Goal: Complete application form

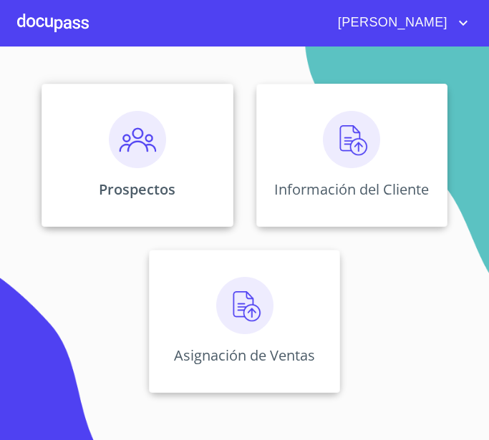
click at [161, 186] on p "Prospectos" at bounding box center [137, 189] width 77 height 19
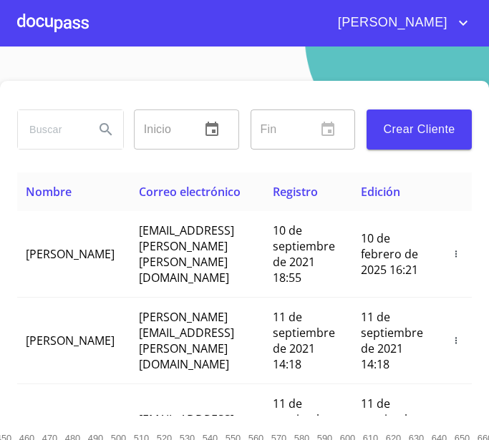
click at [67, 124] on input "search" at bounding box center [50, 129] width 65 height 39
type input "[PERSON_NAME]"
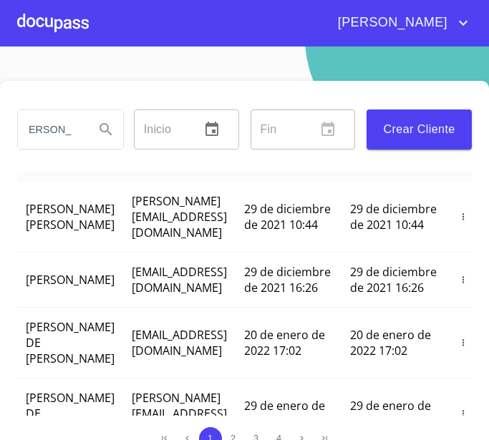
scroll to position [0, 0]
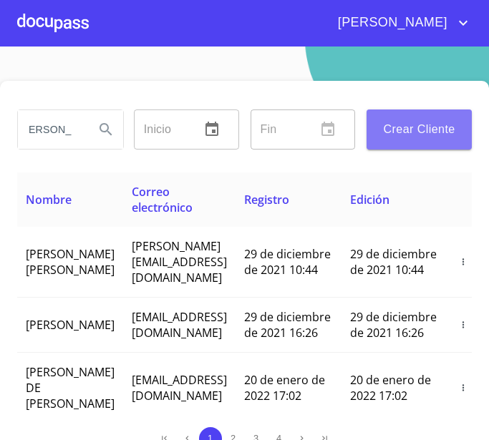
click at [422, 129] on span "Crear Cliente" at bounding box center [419, 129] width 82 height 20
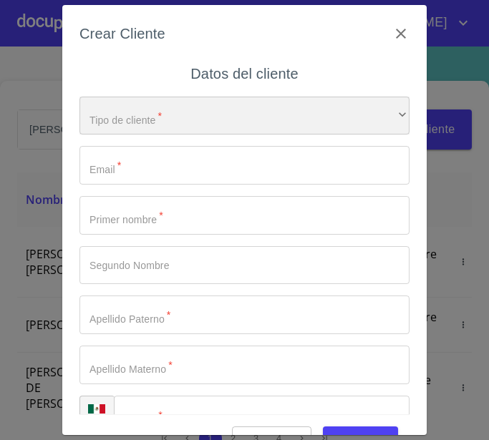
click at [184, 131] on div "​" at bounding box center [244, 116] width 330 height 39
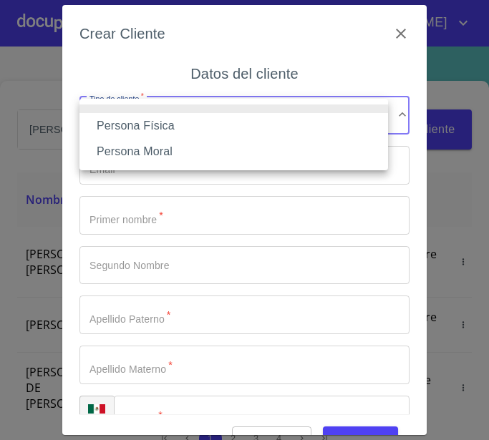
click at [136, 127] on li "Persona Física" at bounding box center [233, 126] width 308 height 26
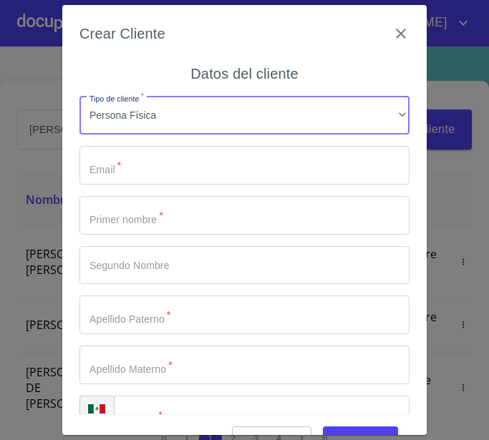
click at [143, 170] on input "Tipo de cliente   *" at bounding box center [244, 165] width 330 height 39
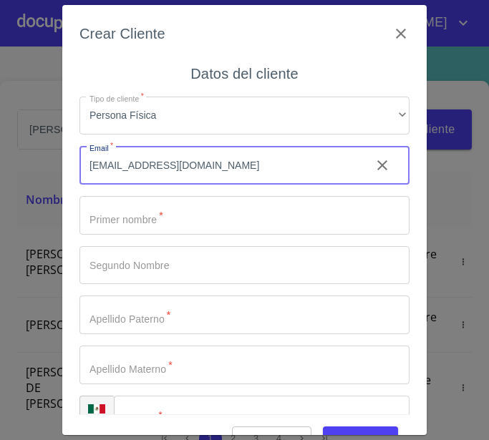
type input "GBUS303@GMAIL.COM"
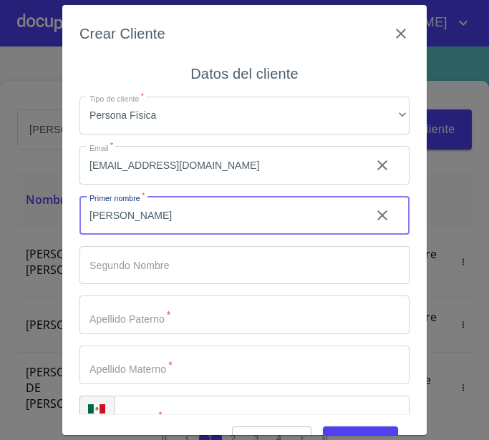
type input "[PERSON_NAME]"
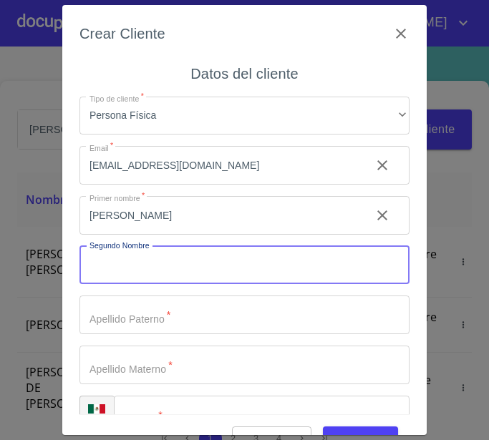
type input "Ñ"
type input "[PERSON_NAME]"
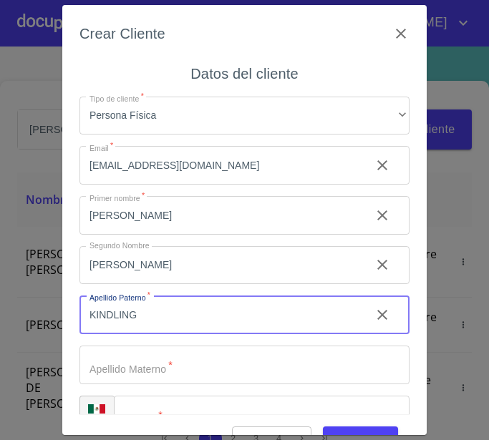
type input "KINDLING"
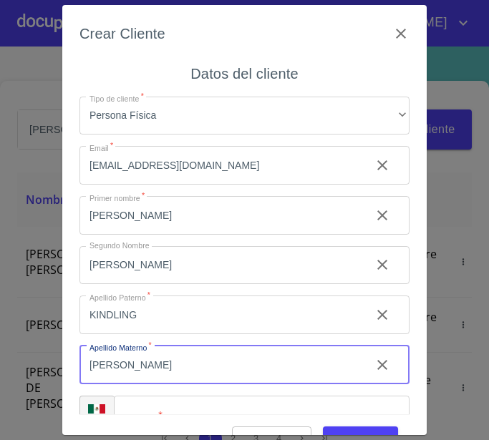
type input "[PERSON_NAME]"
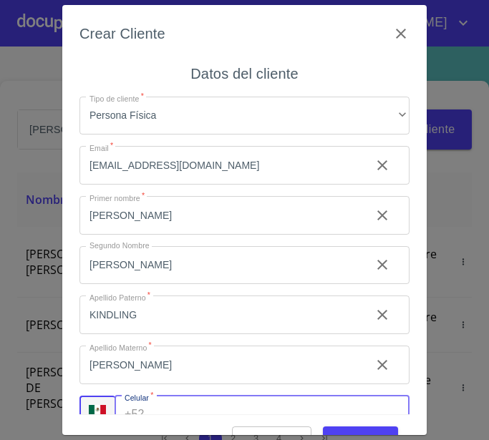
scroll to position [19, 0]
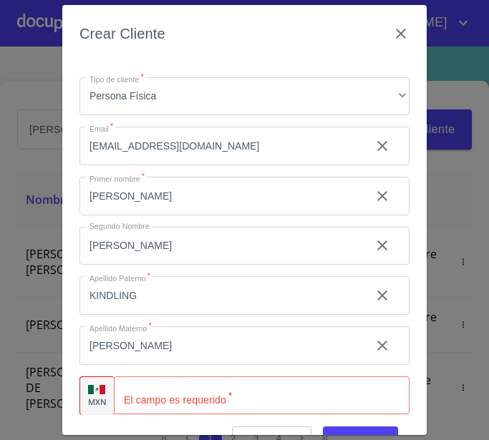
click at [156, 384] on input "Tipo de cliente   *" at bounding box center [261, 395] width 295 height 39
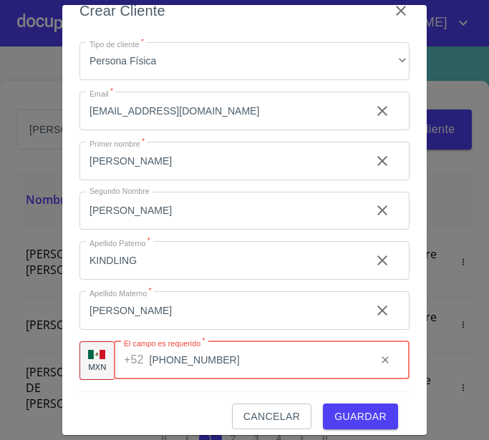
scroll to position [34, 0]
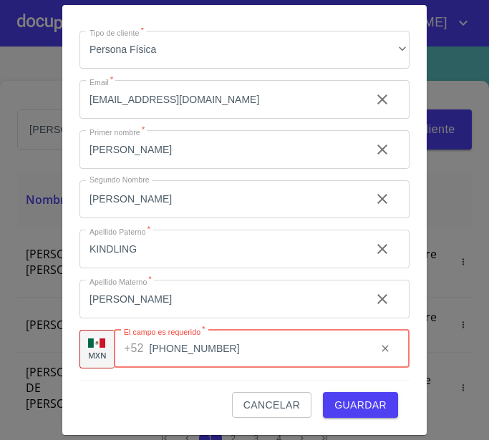
type input "[PHONE_NUMBER]"
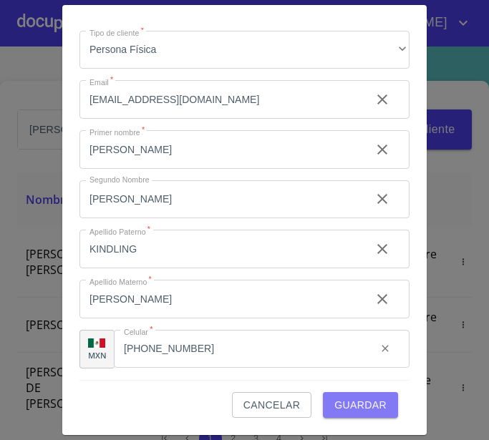
click at [373, 393] on button "Guardar" at bounding box center [360, 405] width 75 height 26
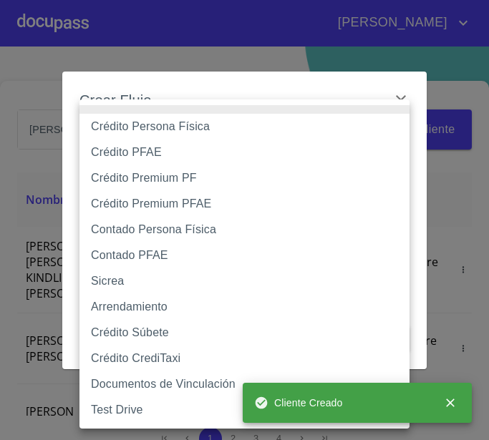
click at [180, 158] on body "CESAR AZAEL LOURDES Inicio ​ Fin ​ Crear Cliente Nombre Correo electrónico Regi…" at bounding box center [244, 220] width 489 height 440
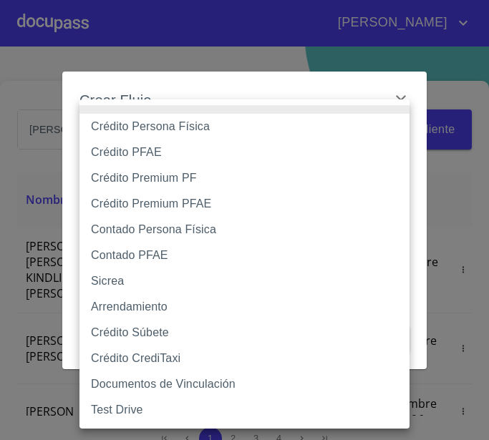
click at [189, 129] on li "Crédito Persona Física" at bounding box center [244, 127] width 330 height 26
type input "6009fb3c7d1714eb8809aa97"
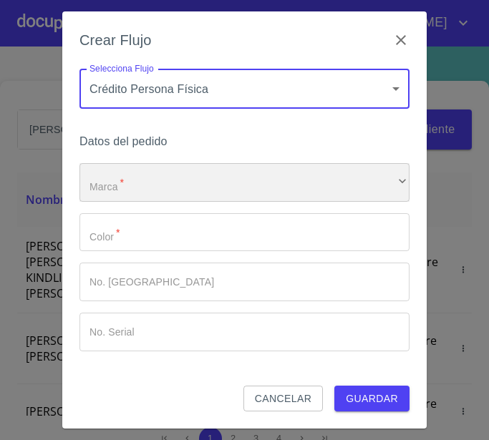
click at [113, 181] on div "​" at bounding box center [244, 182] width 330 height 39
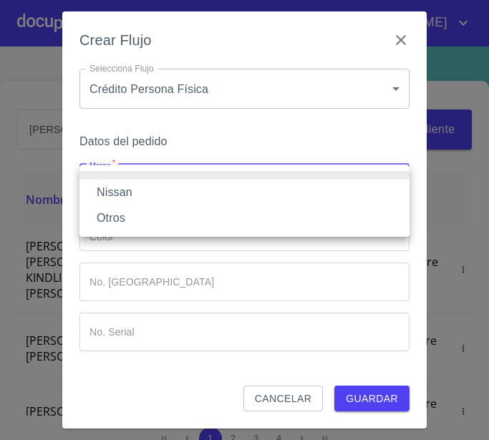
click at [126, 188] on li "Nissan" at bounding box center [244, 193] width 330 height 26
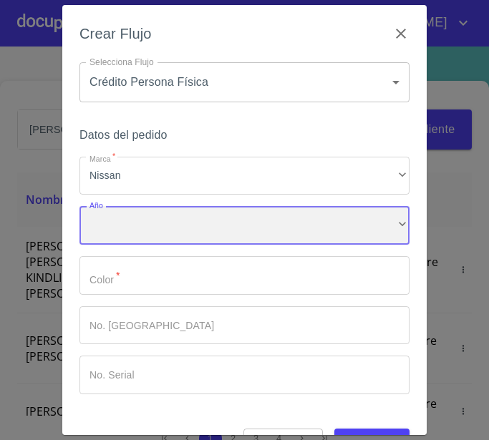
click at [137, 217] on div "​" at bounding box center [244, 225] width 330 height 39
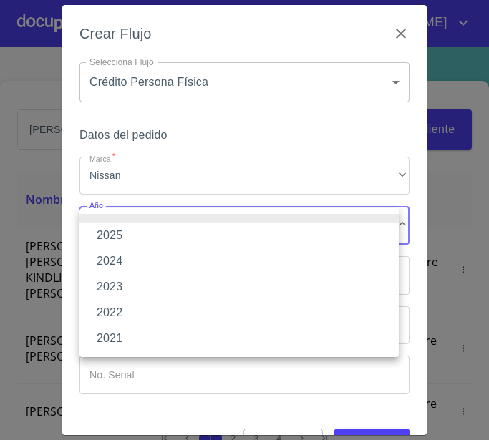
click at [122, 234] on li "2025" at bounding box center [238, 235] width 319 height 26
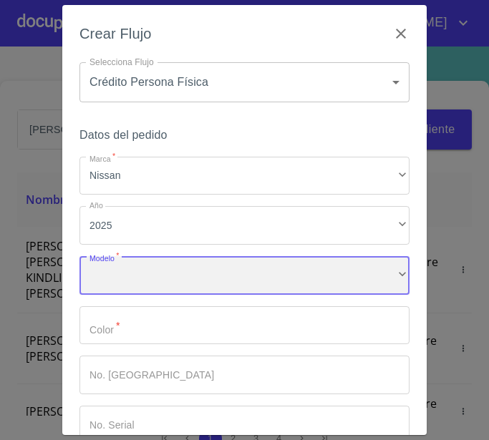
click at [134, 278] on div "​" at bounding box center [244, 275] width 330 height 39
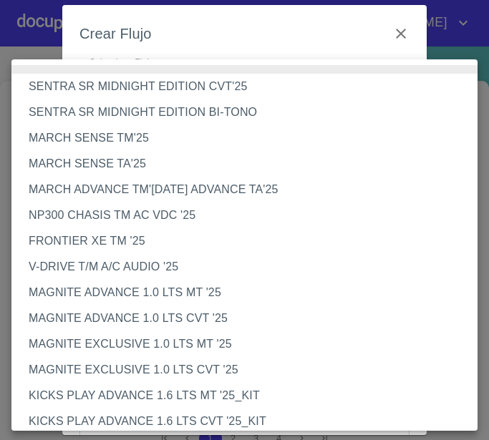
scroll to position [280, 0]
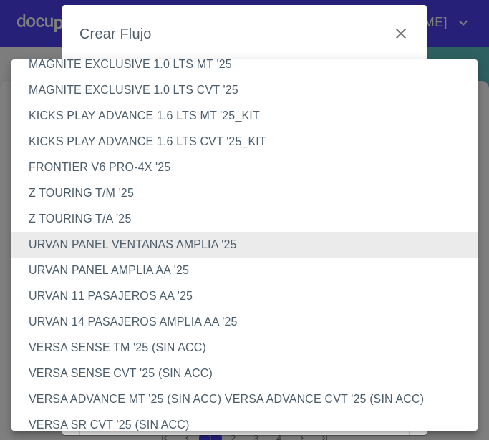
click at [94, 324] on li "URVAN 14 PASAJEROS AMPLIA AA '25" at bounding box center [249, 322] width 476 height 26
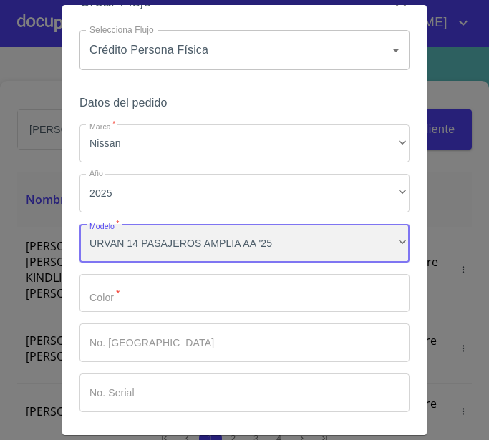
scroll to position [86, 0]
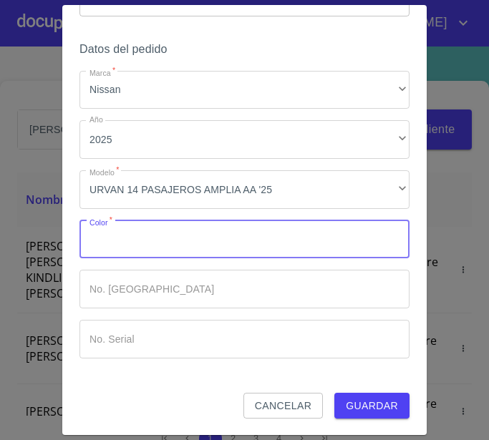
click at [142, 247] on input "Marca   *" at bounding box center [244, 239] width 330 height 39
type input "GRIS"
click at [369, 407] on span "Guardar" at bounding box center [371, 406] width 52 height 18
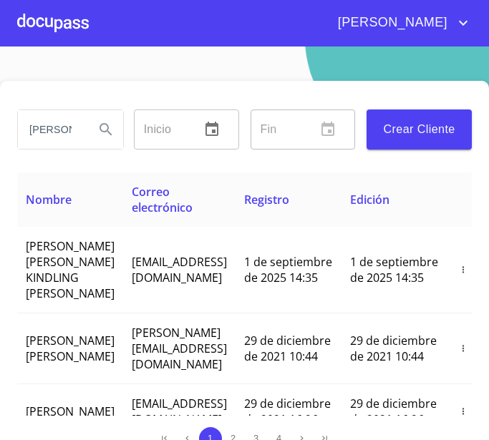
click at [62, 35] on div at bounding box center [53, 23] width 72 height 46
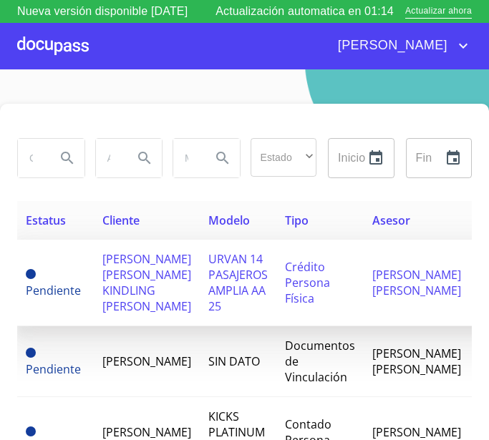
click at [120, 300] on span "[PERSON_NAME] [PERSON_NAME] KINDLING [PERSON_NAME]" at bounding box center [146, 282] width 89 height 63
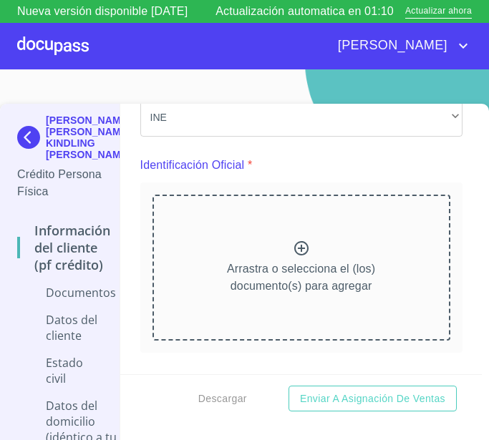
click at [270, 260] on p "Arrastra o selecciona el (los) documento(s) para agregar" at bounding box center [301, 277] width 148 height 34
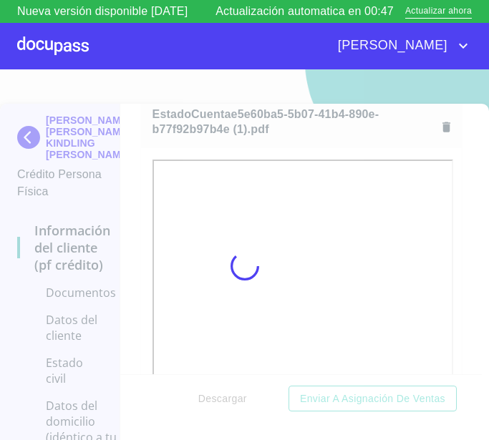
click at [319, 152] on div at bounding box center [244, 265] width 489 height 393
click at [319, 149] on div at bounding box center [244, 265] width 489 height 393
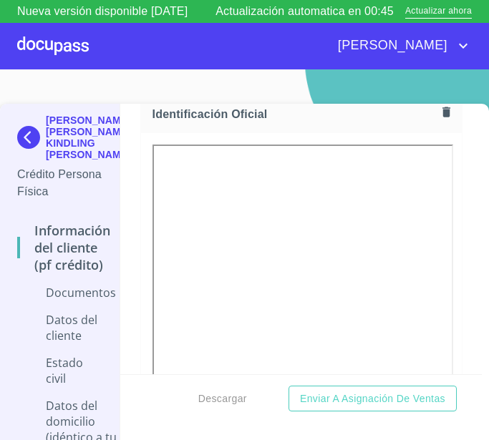
click at [439, 114] on icon "button" at bounding box center [446, 112] width 14 height 14
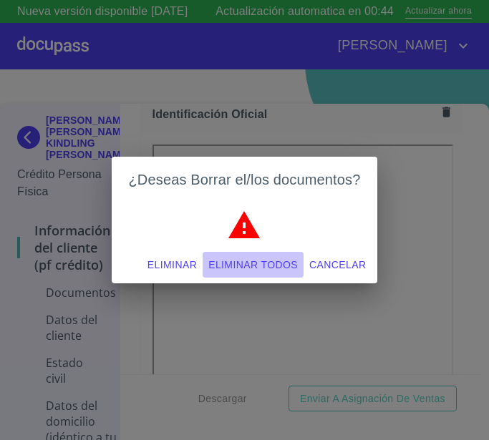
click at [235, 265] on span "Eliminar todos" at bounding box center [252, 265] width 89 height 18
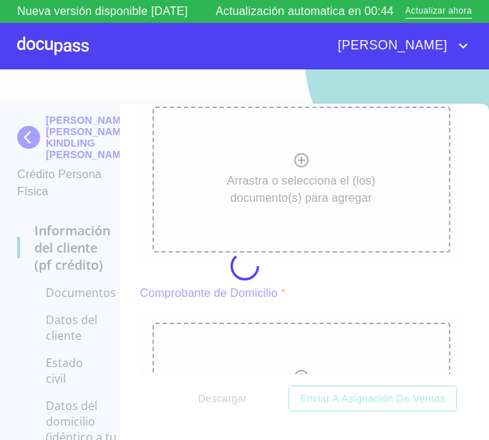
scroll to position [213, 0]
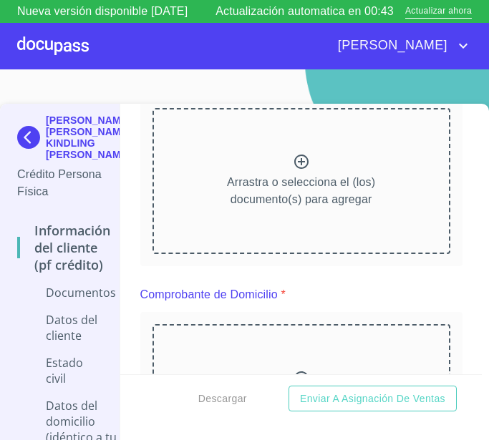
click at [318, 189] on p "Arrastra o selecciona el (los) documento(s) para agregar" at bounding box center [301, 191] width 148 height 34
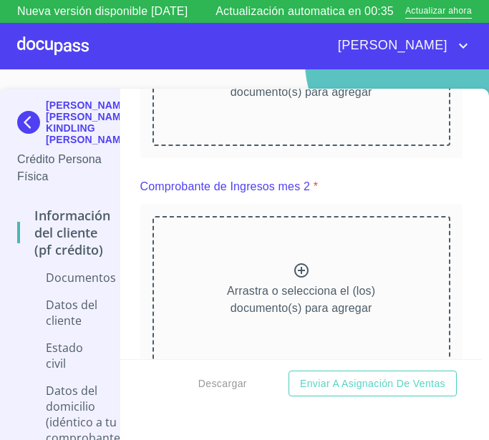
scroll to position [785, 0]
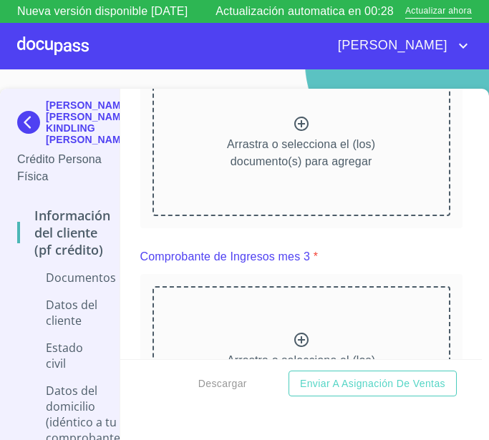
scroll to position [1165, 0]
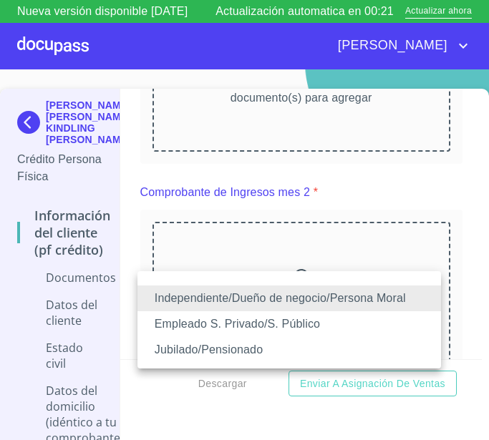
click at [235, 346] on li "Jubilado/Pensionado" at bounding box center [288, 350] width 303 height 26
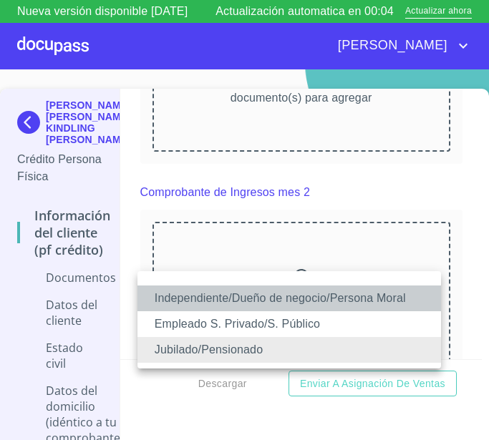
click at [208, 299] on li "Independiente/Dueño de negocio/Persona Moral" at bounding box center [288, 298] width 303 height 26
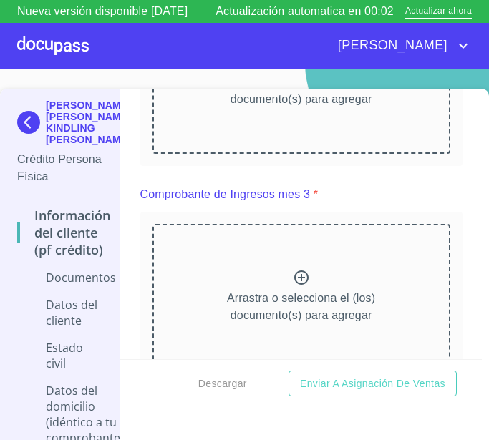
scroll to position [0, 0]
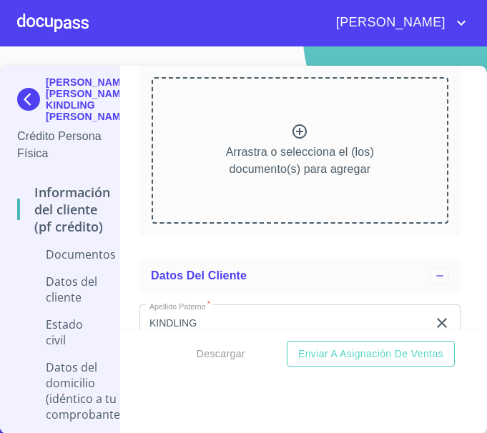
scroll to position [3240, 0]
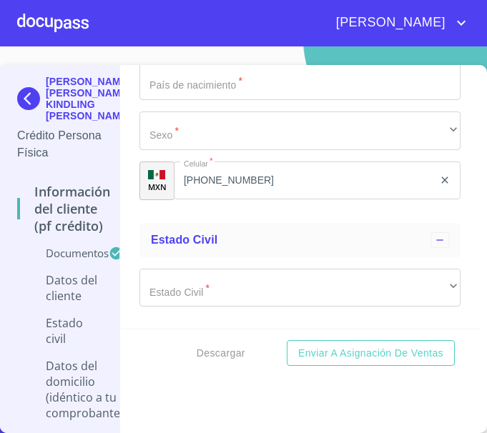
scroll to position [4599, 0]
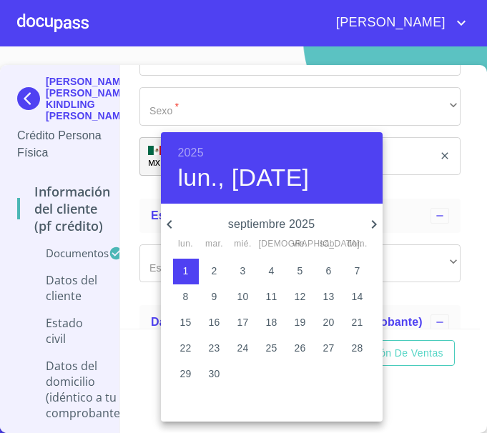
click at [375, 207] on div "septiembre 2025 lun. mar. mié. jue. vie. sáb. dom. 1 2 3 4 5 6 7 8 9 10 11 12 1…" at bounding box center [272, 313] width 222 height 218
click at [197, 155] on h6 "2025" at bounding box center [191, 153] width 26 height 20
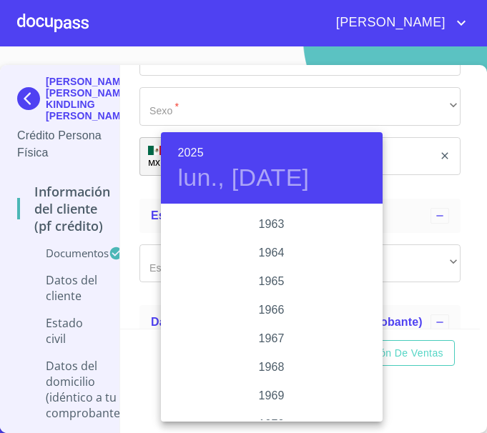
scroll to position [1059, 0]
click at [275, 220] on div "1962" at bounding box center [272, 220] width 222 height 29
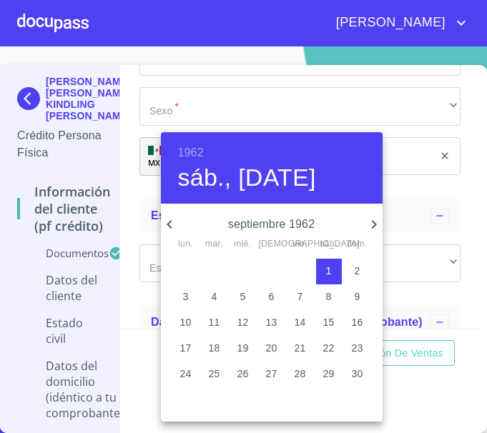
click at [374, 228] on icon "button" at bounding box center [374, 224] width 17 height 17
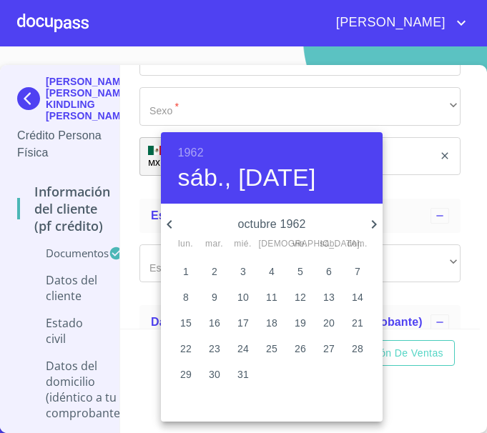
click at [374, 228] on icon "button" at bounding box center [374, 224] width 17 height 17
click at [167, 227] on icon "button" at bounding box center [169, 224] width 17 height 17
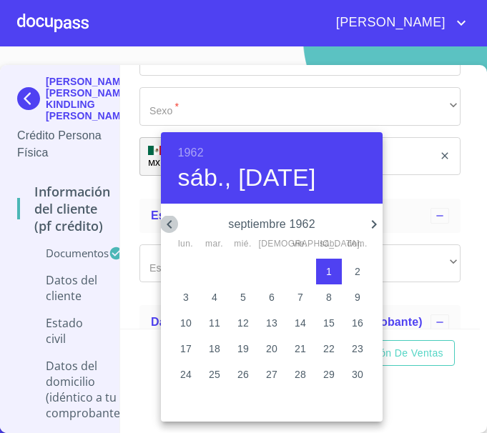
click at [167, 227] on icon "button" at bounding box center [169, 224] width 17 height 17
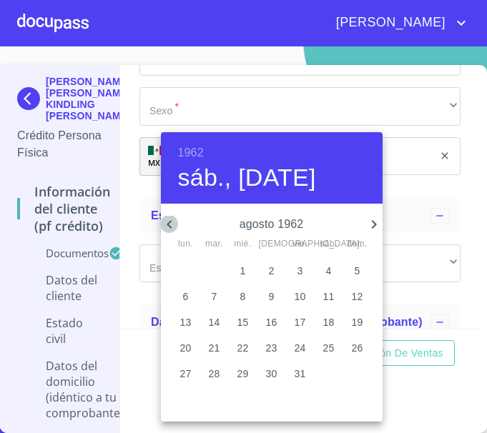
click at [167, 227] on icon "button" at bounding box center [169, 224] width 17 height 17
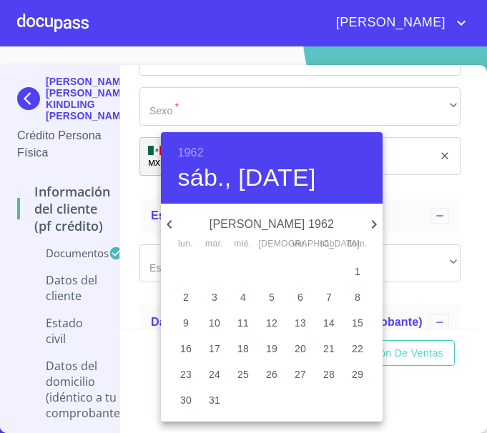
click at [167, 227] on icon "button" at bounding box center [169, 224] width 17 height 17
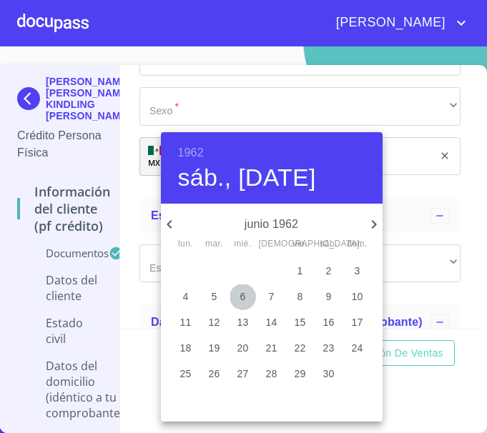
click at [248, 300] on span "6" at bounding box center [243, 297] width 26 height 14
type input "6 de jun. de 1962"
click at [247, 300] on span "6" at bounding box center [243, 297] width 26 height 14
click at [237, 300] on span "6" at bounding box center [243, 297] width 26 height 14
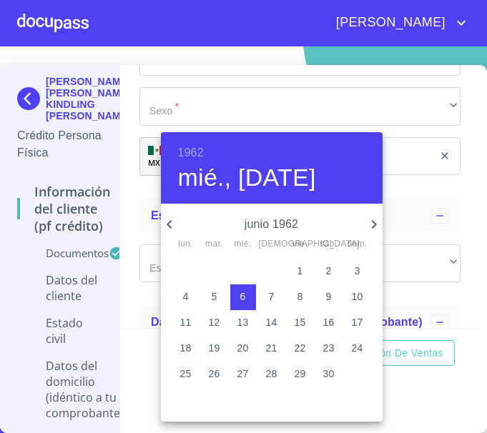
click at [452, 271] on div at bounding box center [243, 216] width 487 height 433
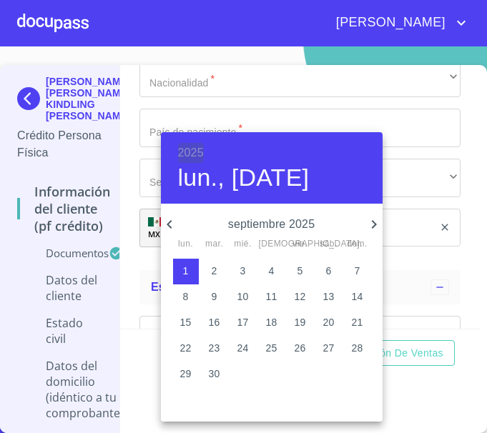
click at [178, 151] on h6 "2025" at bounding box center [191, 153] width 26 height 20
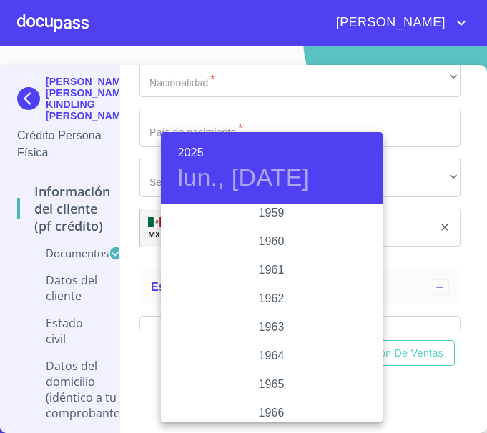
scroll to position [987, 0]
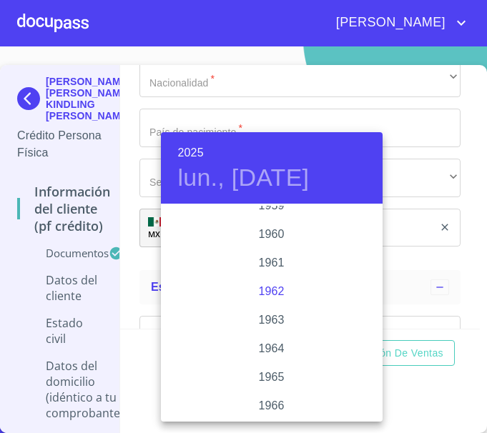
click at [258, 287] on div "1962" at bounding box center [272, 292] width 222 height 29
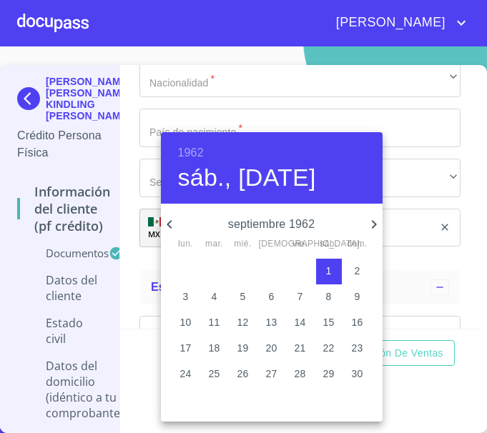
click at [169, 227] on icon "button" at bounding box center [169, 224] width 5 height 9
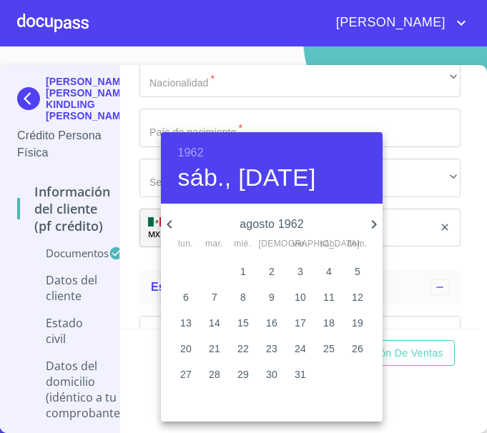
click at [169, 226] on icon "button" at bounding box center [169, 224] width 5 height 9
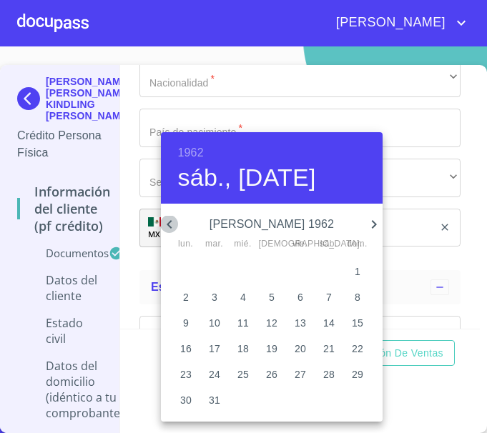
click at [170, 225] on icon "button" at bounding box center [169, 224] width 17 height 17
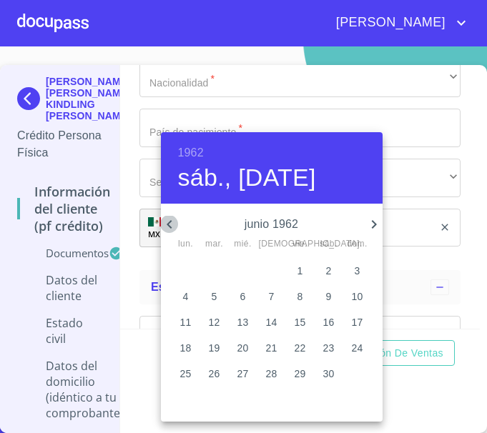
drag, startPoint x: 170, startPoint y: 225, endPoint x: 205, endPoint y: 252, distance: 44.2
click at [171, 225] on icon "button" at bounding box center [169, 224] width 17 height 17
click at [210, 376] on p "29" at bounding box center [214, 374] width 11 height 14
type input "29 de may. de 1962"
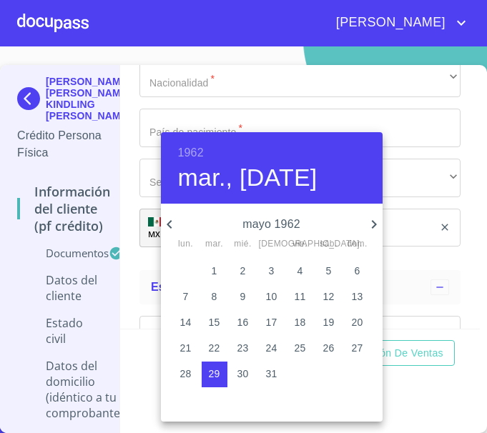
click at [453, 289] on div at bounding box center [243, 216] width 487 height 433
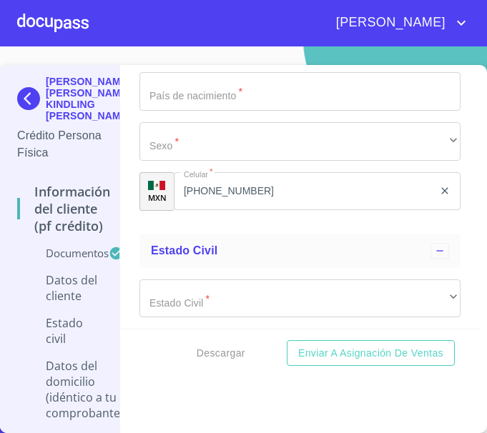
scroll to position [4599, 0]
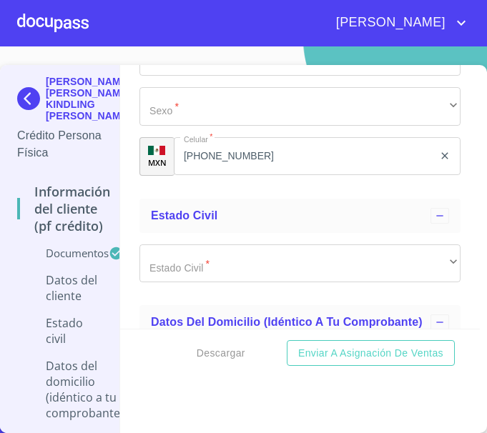
drag, startPoint x: 189, startPoint y: 265, endPoint x: 184, endPoint y: 214, distance: 51.7
paste input "KICL6206295U9"
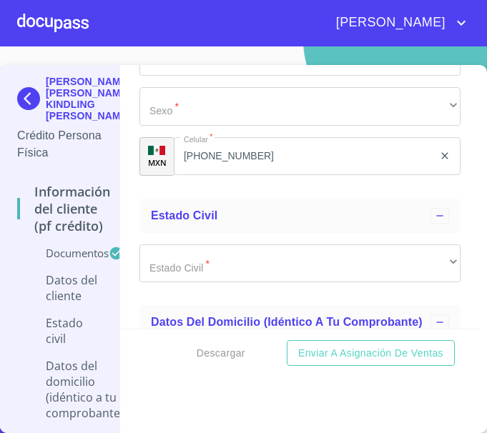
type input "KICL6206295U9"
paste input "KICL620629MDFNNR02"
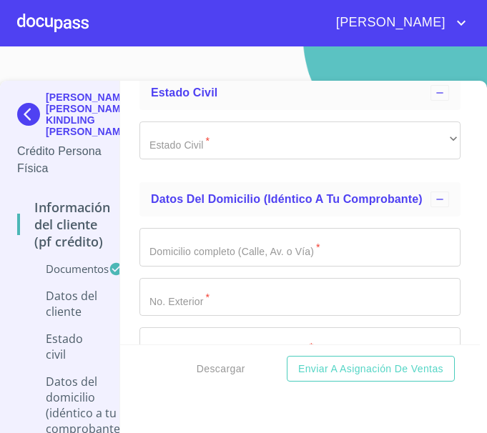
scroll to position [4742, 0]
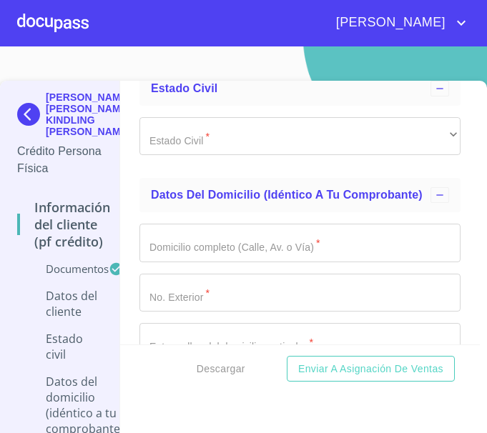
type input "KICL620629MDFNNR02"
type input "2007032642"
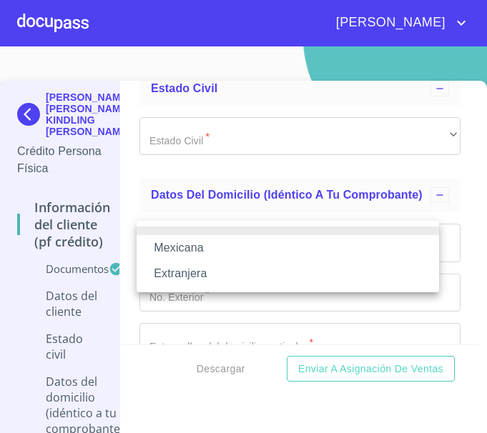
click at [192, 240] on li "Mexicana" at bounding box center [288, 248] width 303 height 26
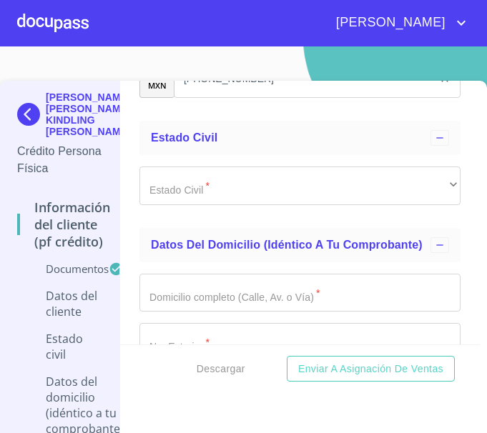
type input "[GEOGRAPHIC_DATA]"
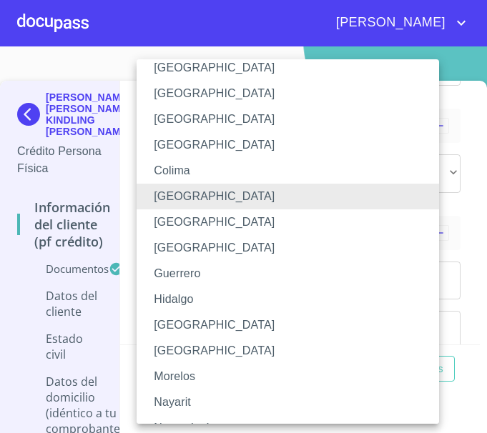
scroll to position [50, 0]
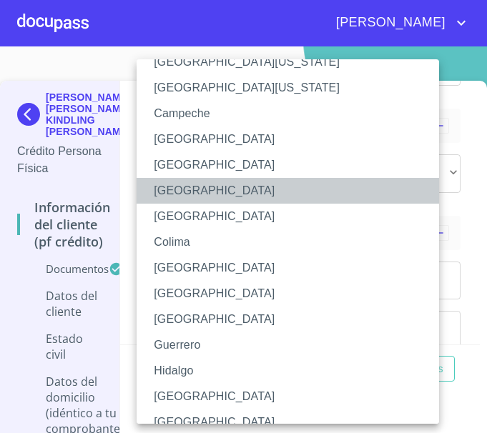
drag, startPoint x: 179, startPoint y: 184, endPoint x: 207, endPoint y: 183, distance: 28.6
click at [180, 184] on li "[GEOGRAPHIC_DATA]" at bounding box center [293, 191] width 313 height 26
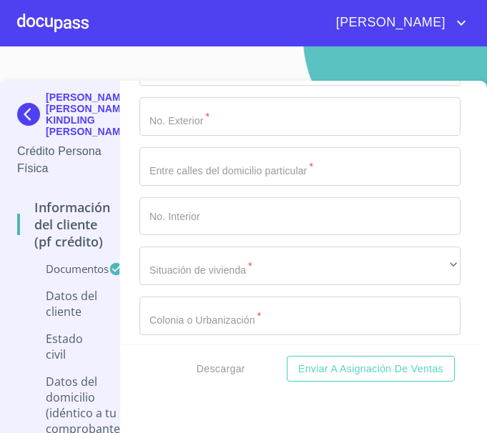
scroll to position [4968, 0]
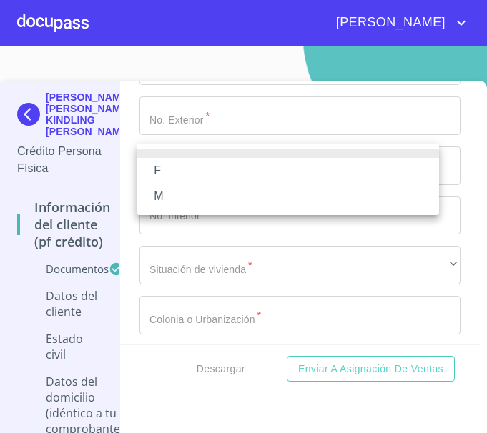
click at [170, 172] on li "F" at bounding box center [288, 171] width 303 height 26
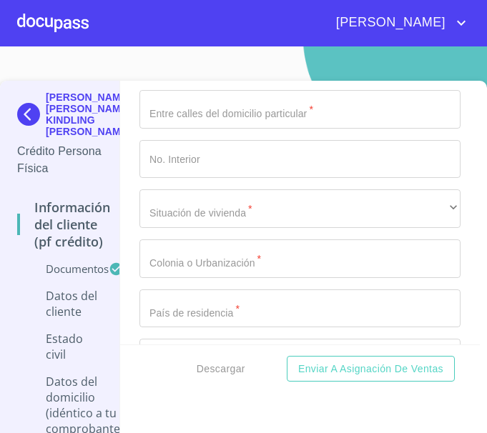
scroll to position [5040, 0]
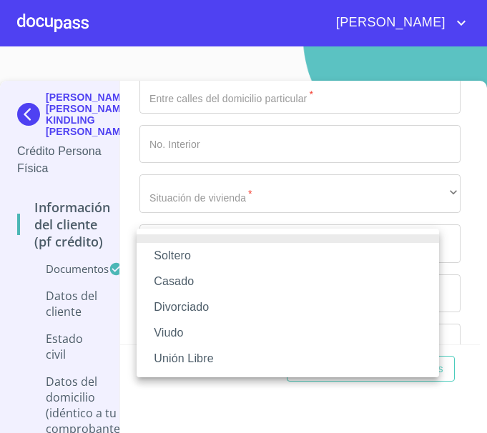
drag, startPoint x: 182, startPoint y: 258, endPoint x: 223, endPoint y: 242, distance: 43.7
click at [185, 258] on li "Soltero" at bounding box center [288, 256] width 303 height 26
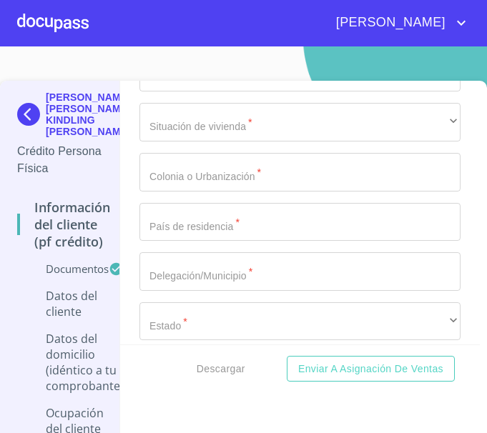
scroll to position [5255, 0]
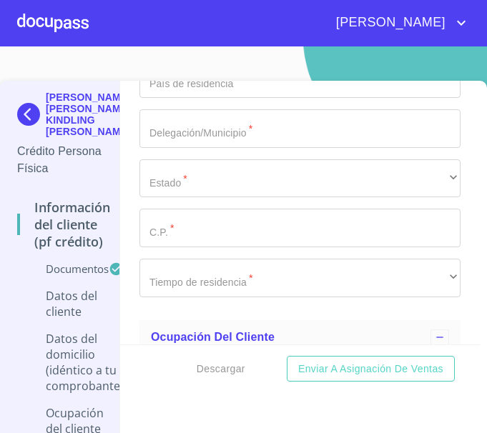
type input "AV DEL [PERSON_NAME]"
type input "1"
type input "414"
type input "HDAS [GEOGRAPHIC_DATA][PERSON_NAME]"
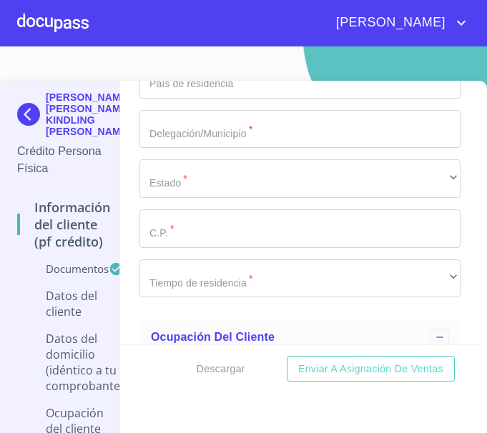
scroll to position [5375, 0]
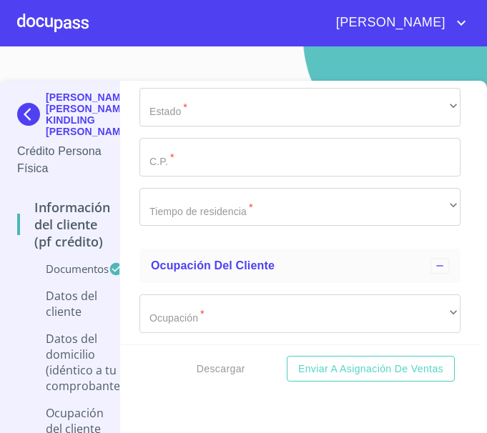
type input "HDAS DE [GEOGRAPHIC_DATA][PERSON_NAME]"
drag, startPoint x: 255, startPoint y: 140, endPoint x: 109, endPoint y: 140, distance: 146.6
click at [109, 140] on div "[PERSON_NAME] [PERSON_NAME] KINDLING [PERSON_NAME] Crédito Persona Física Infor…" at bounding box center [240, 265] width 480 height 368
drag, startPoint x: 167, startPoint y: 135, endPoint x: 180, endPoint y: 138, distance: 13.2
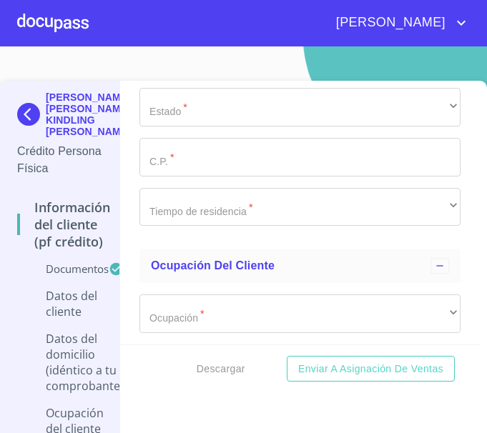
paste input "AV DEL CEDRO Y AV SAN [PERSON_NAME]"
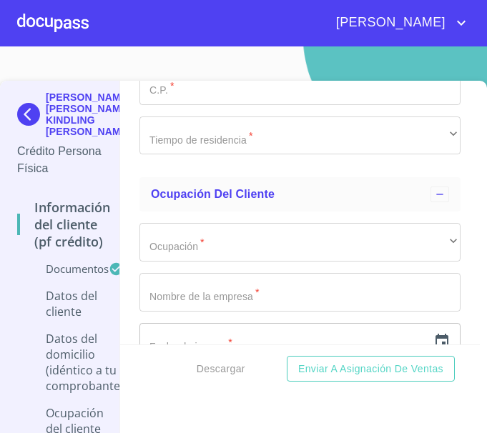
type input "AV DEL CEDRO Y AV SAN [PERSON_NAME]"
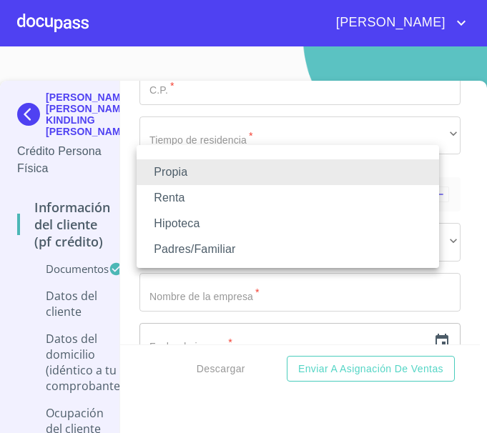
click at [213, 168] on li "Propia" at bounding box center [288, 173] width 303 height 26
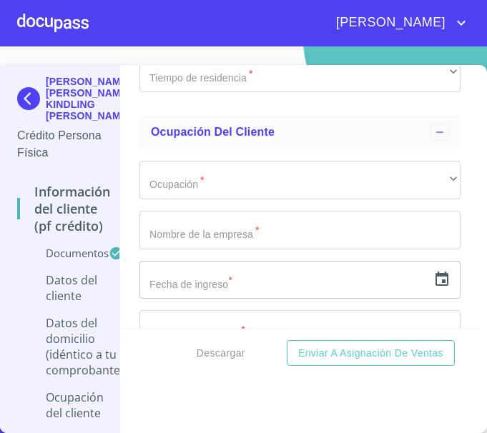
scroll to position [5518, 0]
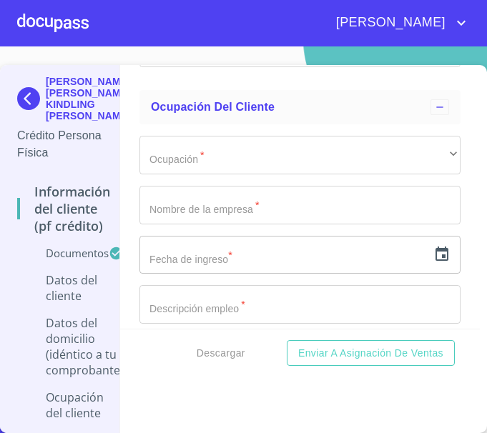
type input "$3,000,000"
type input "[GEOGRAPHIC_DATA]"
type input "S"
type input "TLAQUEPAQUE"
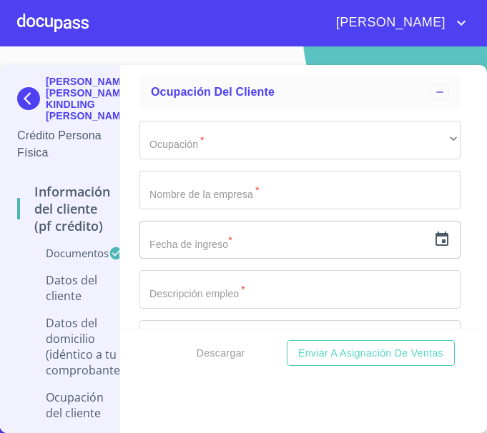
scroll to position [5696, 0]
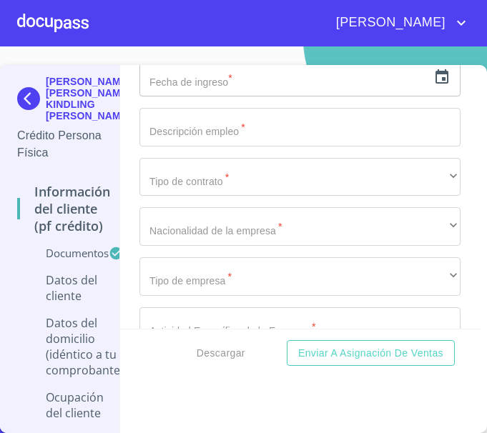
type input "45654"
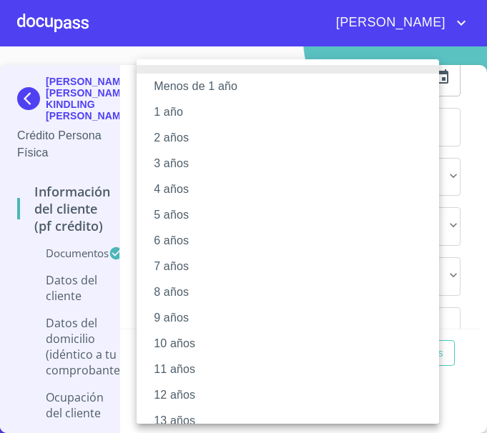
click at [185, 388] on li "12 años" at bounding box center [293, 396] width 313 height 26
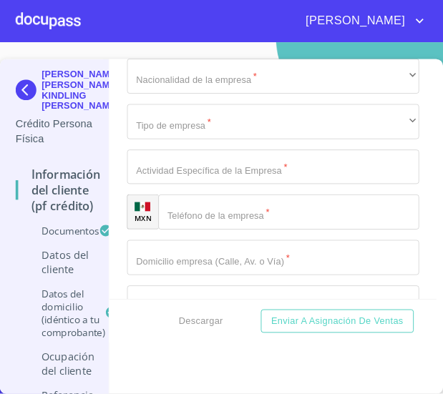
scroll to position [5910, 0]
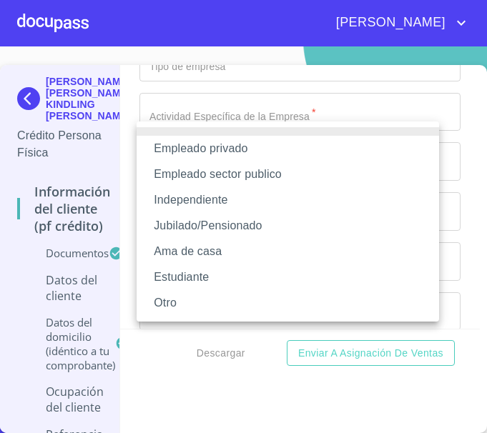
click at [196, 199] on li "Independiente" at bounding box center [288, 200] width 303 height 26
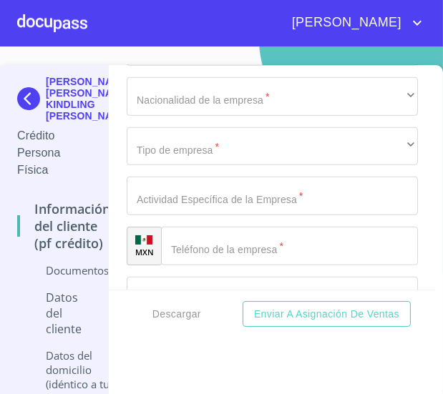
scroll to position [5910, 0]
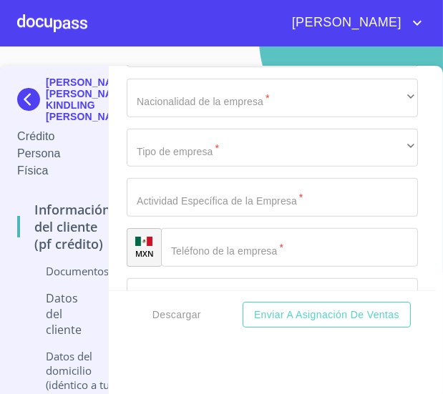
type input "[PERSON_NAME] [PERSON_NAME] KINDLING"
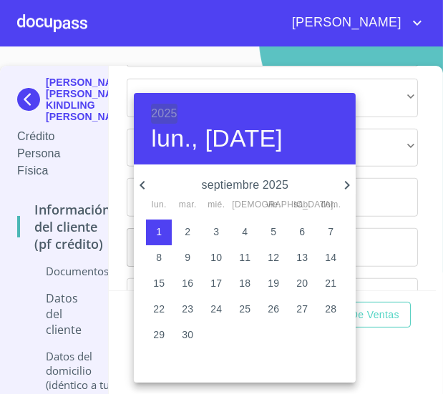
click at [162, 109] on h6 "2025" at bounding box center [164, 114] width 26 height 20
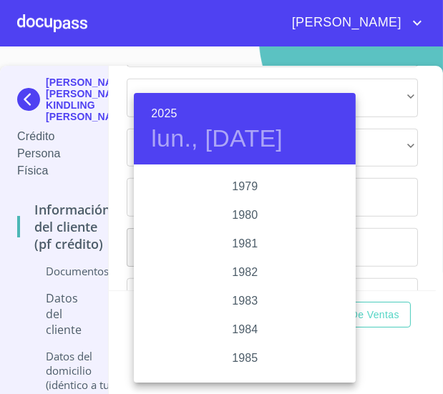
scroll to position [1604, 0]
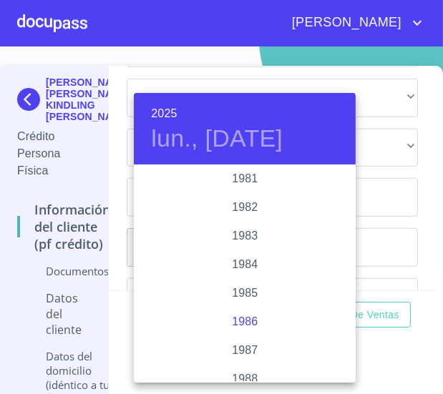
click at [247, 318] on div "1986" at bounding box center [245, 322] width 222 height 29
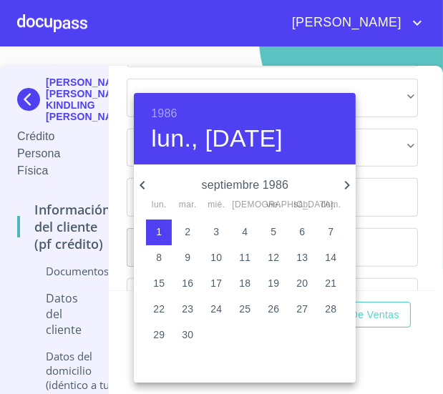
click at [249, 188] on p "septiembre 1986" at bounding box center [244, 185] width 187 height 17
click at [202, 184] on p "septiembre 1986" at bounding box center [244, 185] width 187 height 17
click at [142, 186] on icon "button" at bounding box center [141, 185] width 5 height 9
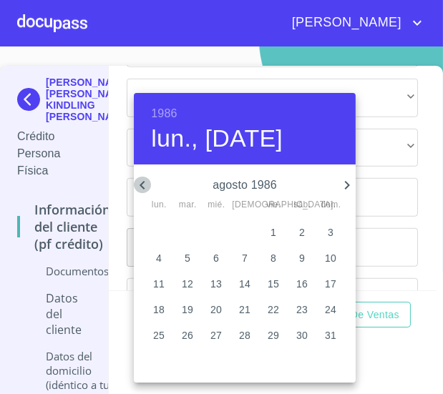
click at [142, 186] on icon "button" at bounding box center [141, 185] width 5 height 9
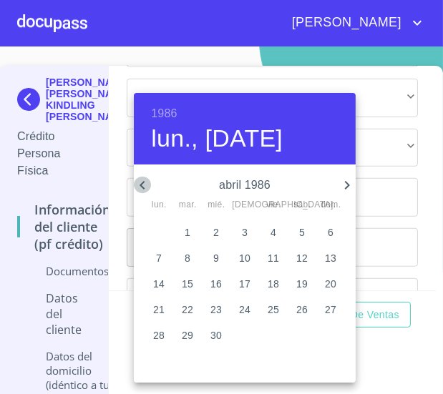
click at [142, 186] on icon "button" at bounding box center [141, 185] width 5 height 9
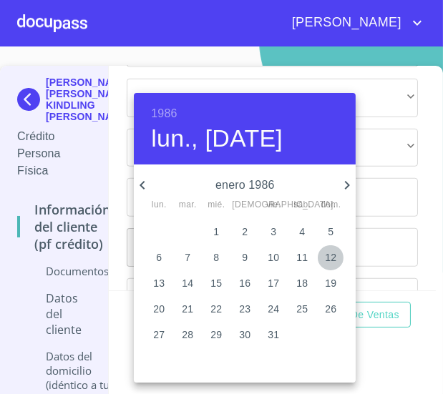
click at [328, 258] on p "12" at bounding box center [330, 257] width 11 height 14
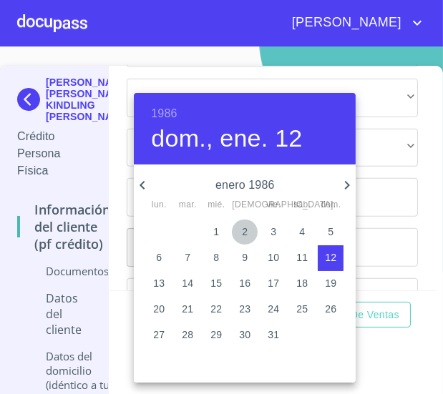
click at [238, 232] on span "2" at bounding box center [245, 232] width 26 height 14
type input "2 de ene. de 1986"
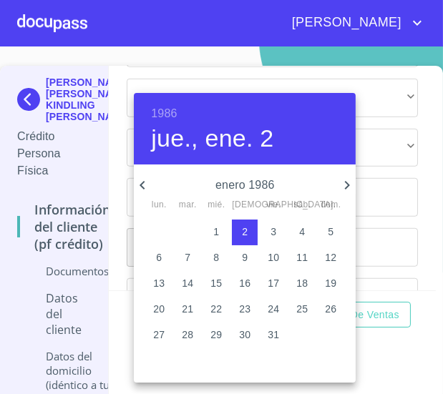
click at [243, 231] on p "2" at bounding box center [245, 232] width 6 height 14
click at [416, 242] on div at bounding box center [221, 197] width 443 height 394
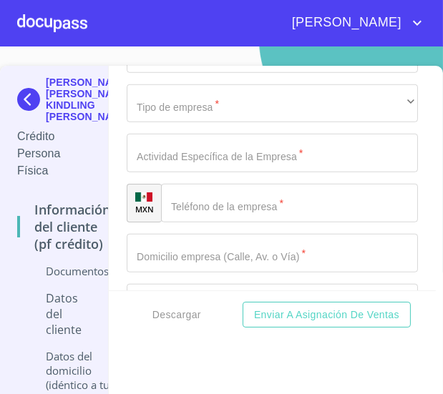
scroll to position [5975, 0]
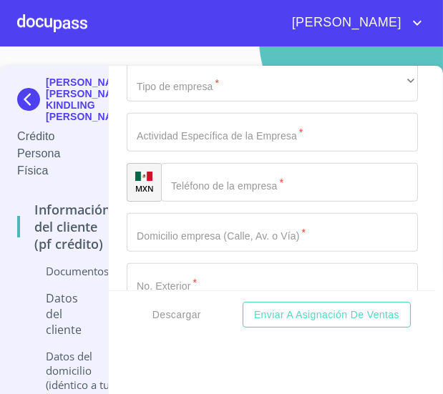
type input "D"
type input "DOCTORA PARTICULAR"
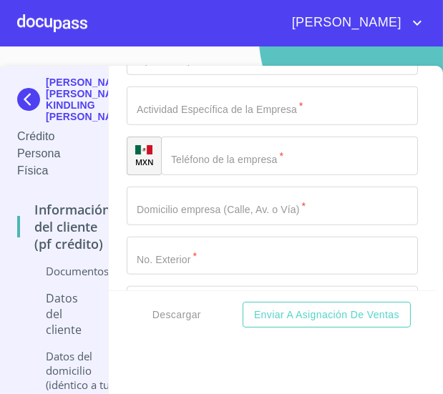
type input "63000"
click at [190, 353] on div "Información del cliente (PF crédito) Documentos Documento de identificación.   …" at bounding box center [272, 233] width 327 height 335
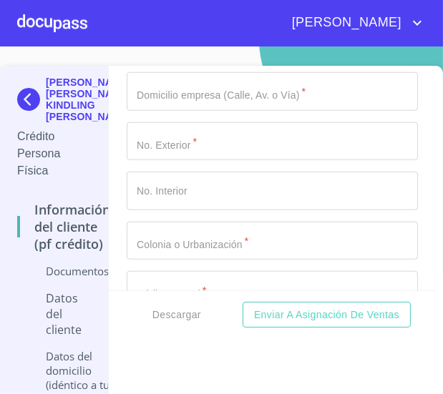
scroll to position [6131, 0]
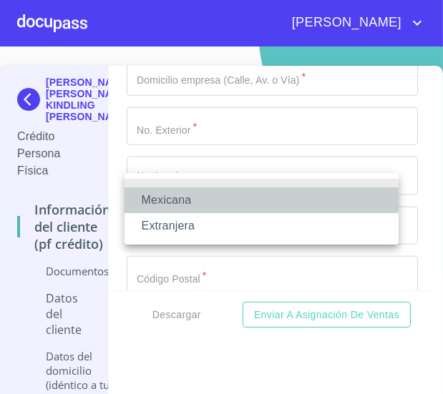
click at [180, 195] on li "Mexicana" at bounding box center [261, 200] width 274 height 26
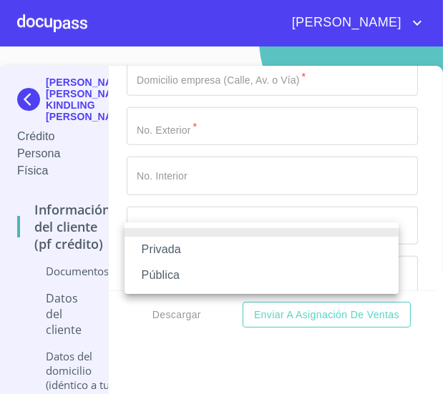
click at [172, 255] on li "Privada" at bounding box center [261, 250] width 274 height 26
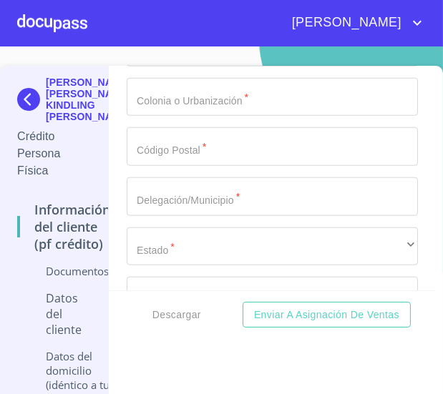
scroll to position [6261, 0]
type input "D"
type input "CONSULTORA PARTICULAR"
drag, startPoint x: 202, startPoint y: 212, endPoint x: 186, endPoint y: 132, distance: 81.8
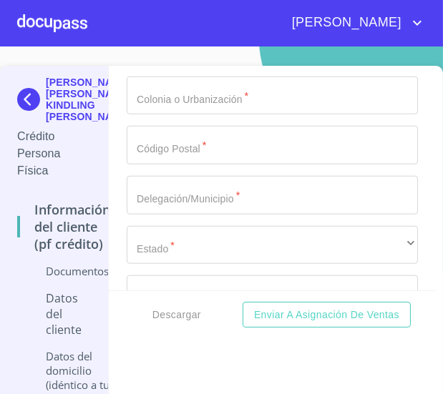
paste input "[PHONE_NUMBER]"
type input "[PHONE_NUMBER]"
type input "AV DEL [PERSON_NAME]"
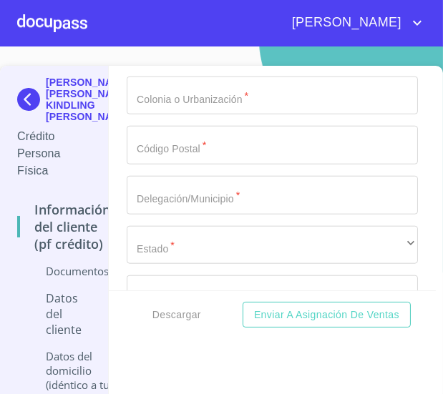
scroll to position [6393, 0]
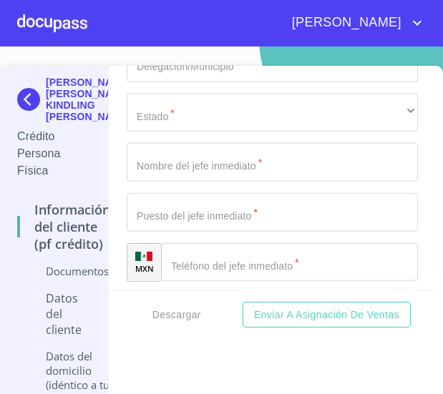
type input "414"
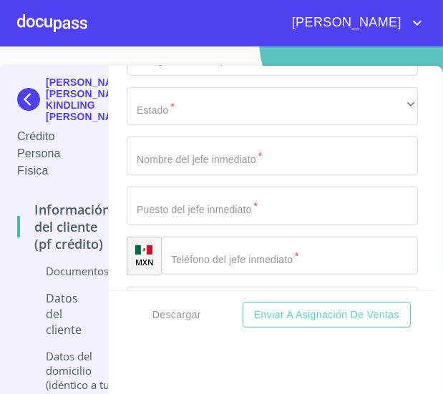
click at [242, 302] on button "Enviar a Asignación de Ventas" at bounding box center [326, 315] width 168 height 26
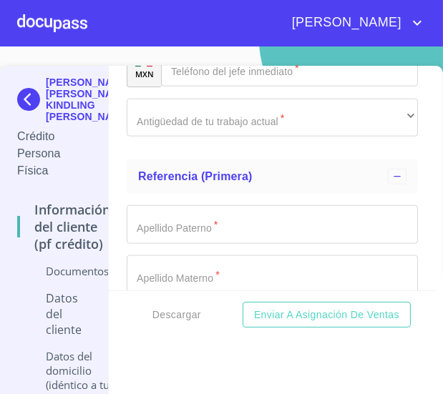
scroll to position [6589, 0]
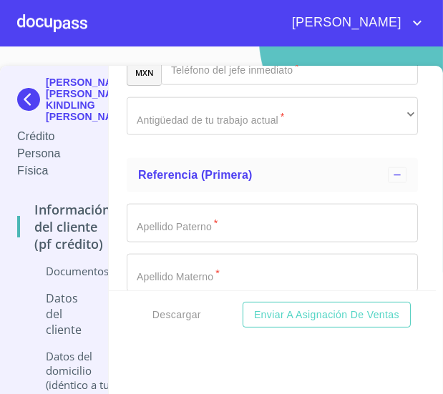
type input "KICL6206295U9"
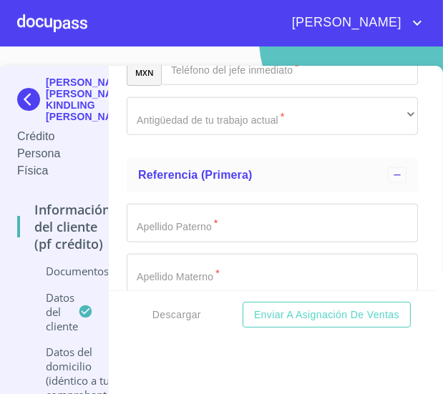
drag, startPoint x: 193, startPoint y: 88, endPoint x: 167, endPoint y: 91, distance: 26.6
type input "HACIENDAS [GEOGRAPHIC_DATA][PERSON_NAME]"
type input "45609"
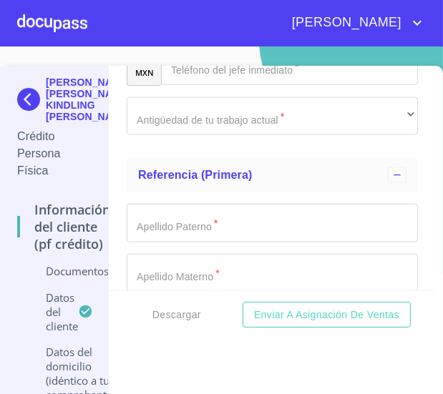
type input "T"
type input "SAN [PERSON_NAME] TLAQUEPAQUE"
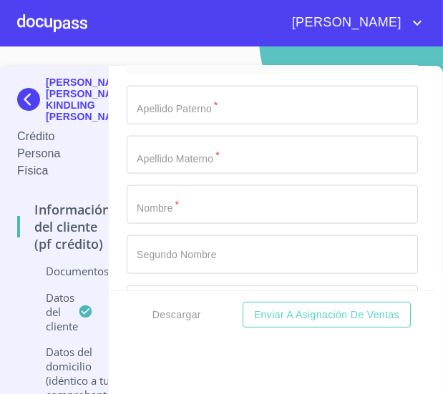
scroll to position [6729, 0]
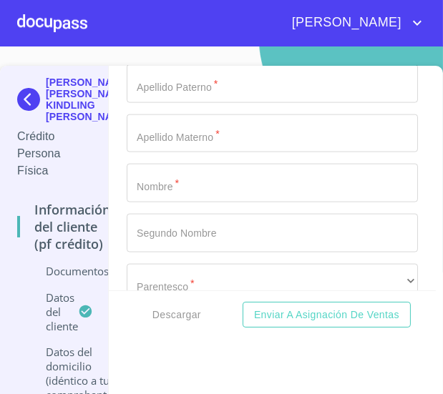
type input "[PERSON_NAME] [PERSON_NAME] KINGLING"
type input "PROPIETARIO"
paste input "[PHONE_NUMBER]"
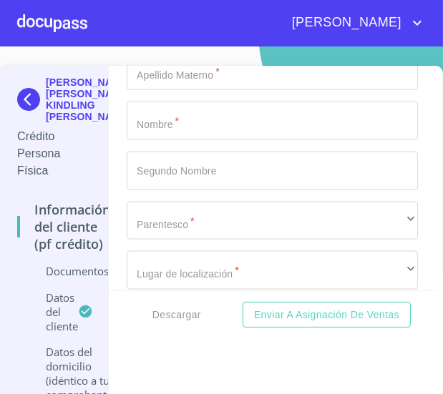
scroll to position [6859, 0]
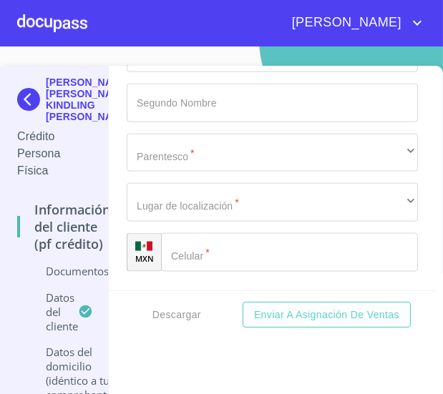
type input "[PHONE_NUMBER]"
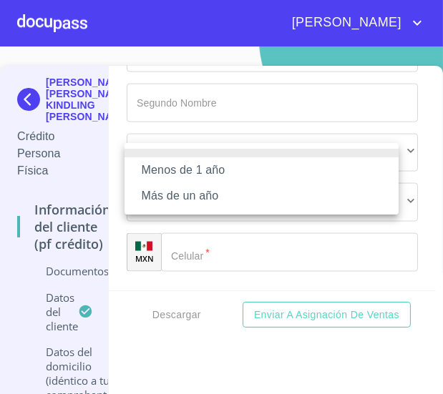
click at [207, 193] on li "Más de un año" at bounding box center [261, 196] width 274 height 26
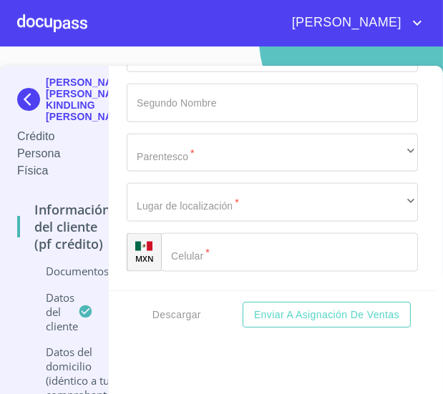
type input "[PERSON_NAME]"
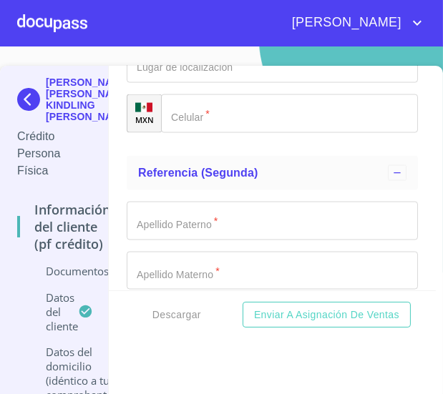
type input "OCHOA"
type input "K"
type input "[PERSON_NAME]"
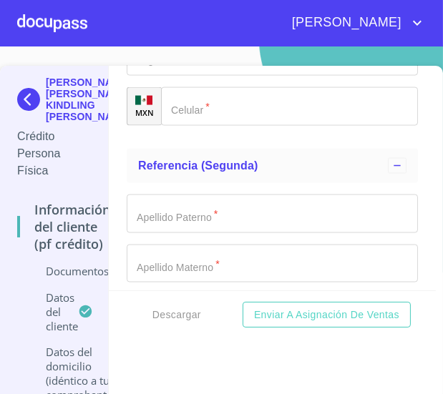
type input "GUADALUPE"
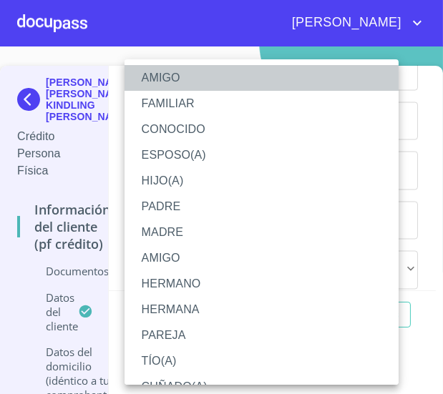
click at [171, 78] on li "AMIGO" at bounding box center [266, 78] width 284 height 26
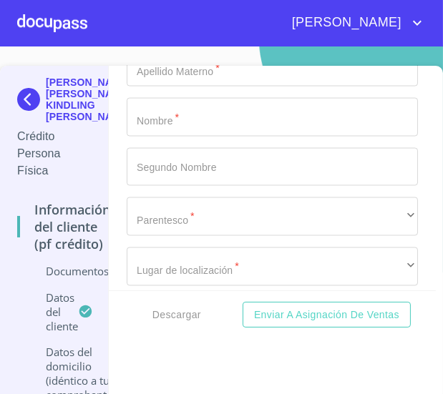
scroll to position [7212, 0]
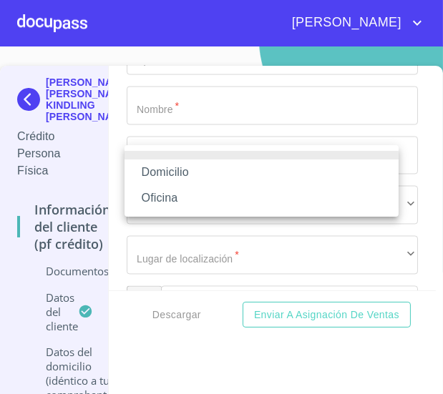
drag, startPoint x: 180, startPoint y: 194, endPoint x: 184, endPoint y: 170, distance: 23.9
click at [184, 170] on ul "Domicilio Oficina" at bounding box center [261, 181] width 274 height 72
click at [184, 170] on li "Domicilio" at bounding box center [261, 173] width 274 height 26
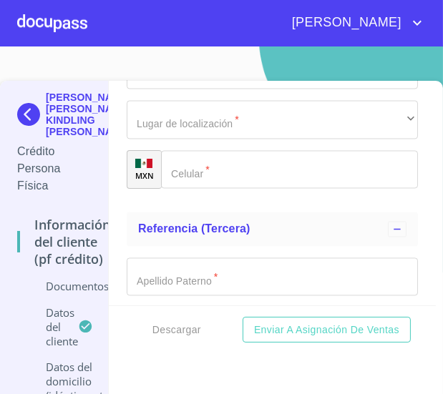
scroll to position [7342, 0]
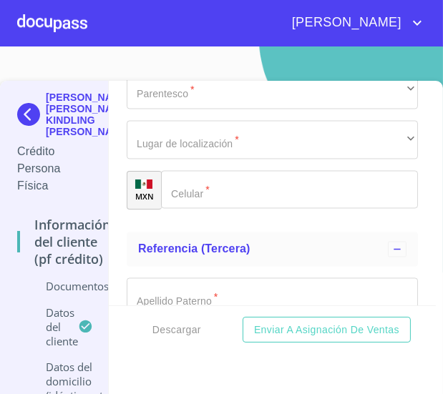
type input "[PHONE_NUMBER]"
type input "[PERSON_NAME]"
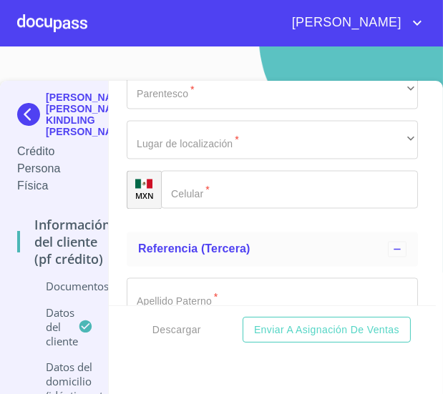
scroll to position [7360, 0]
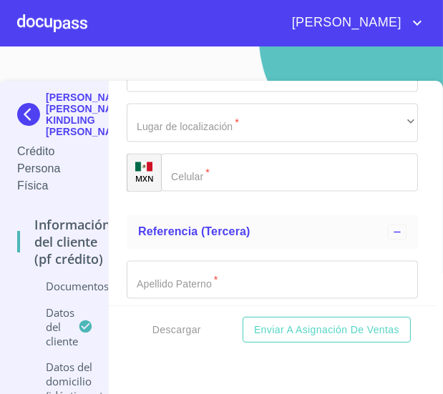
type input "[PERSON_NAME]"
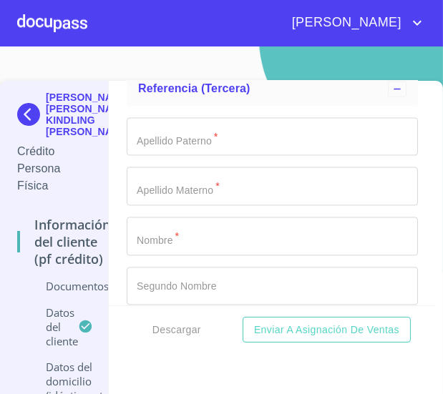
type input "GUADALPUPE"
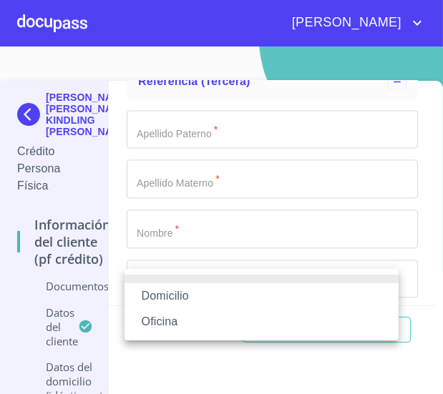
drag, startPoint x: 171, startPoint y: 289, endPoint x: 197, endPoint y: 283, distance: 26.4
click at [172, 289] on li "Domicilio" at bounding box center [261, 296] width 274 height 26
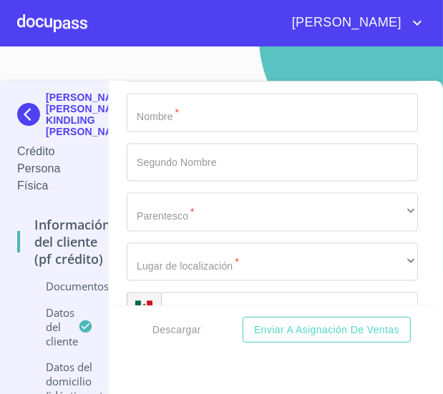
scroll to position [7640, 0]
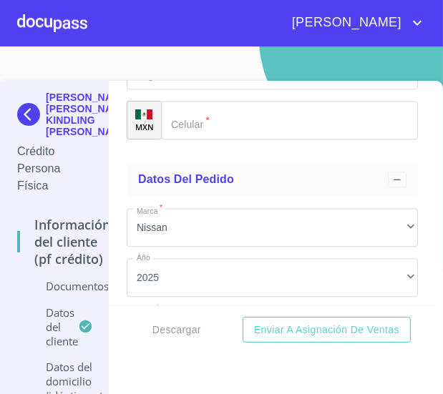
scroll to position [7835, 0]
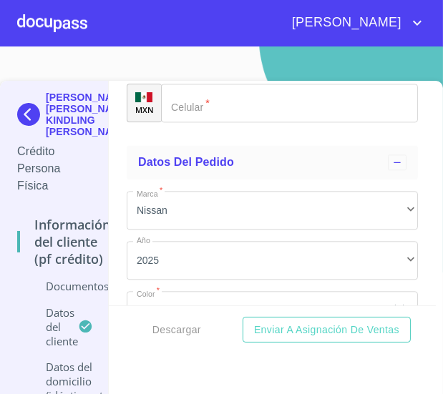
type input "[PHONE_NUMBER]"
type input "[PERSON_NAME]"
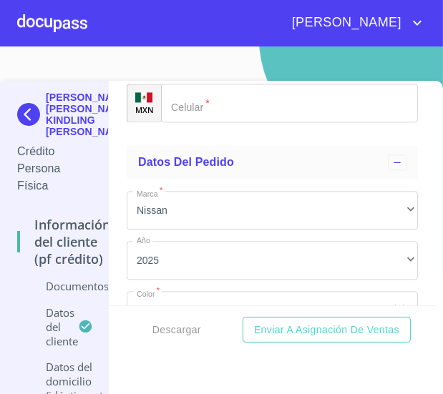
type input "CAPRISTO"
type input "[PERSON_NAME]"
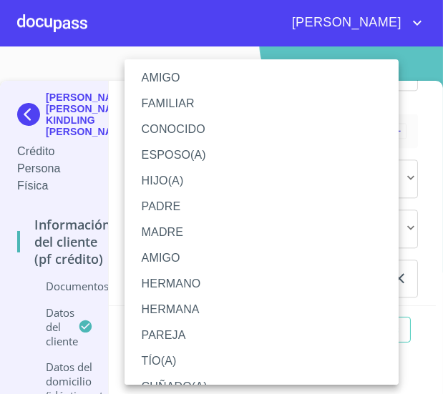
click at [157, 79] on li "AMIGO" at bounding box center [266, 78] width 284 height 26
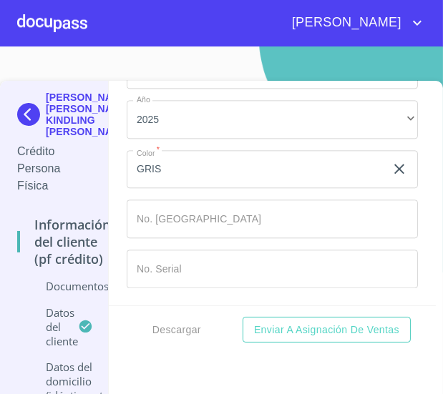
scroll to position [7997, 0]
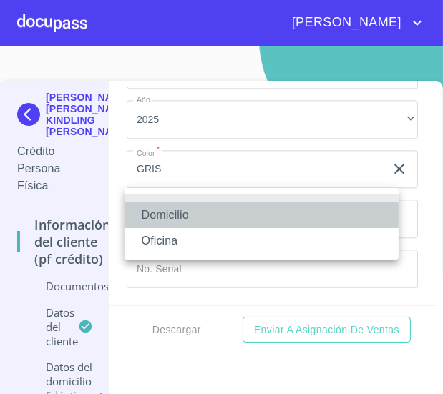
click at [176, 213] on li "Domicilio" at bounding box center [261, 215] width 274 height 26
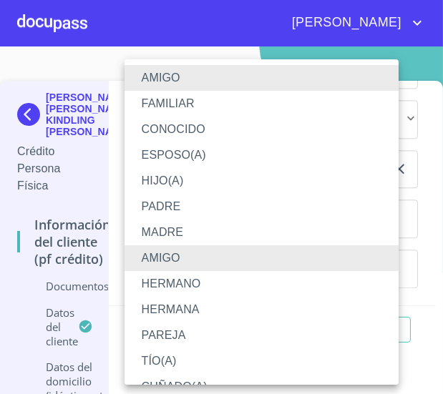
click at [169, 95] on li "FAMILIAR" at bounding box center [266, 104] width 284 height 26
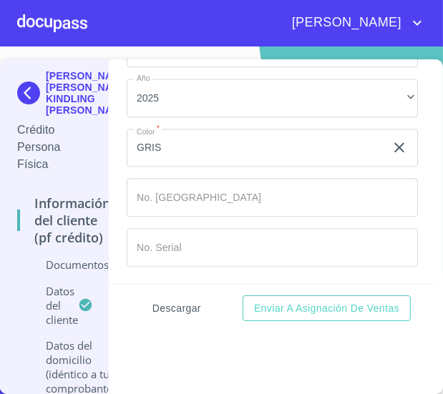
type input "[PHONE_NUMBER]"
click at [171, 314] on span "Descargar" at bounding box center [176, 309] width 49 height 18
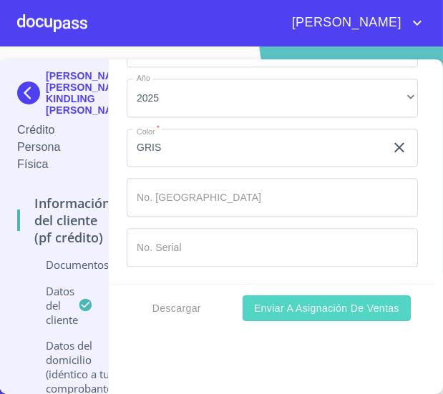
click at [321, 310] on span "Enviar a Asignación de Ventas" at bounding box center [326, 309] width 145 height 18
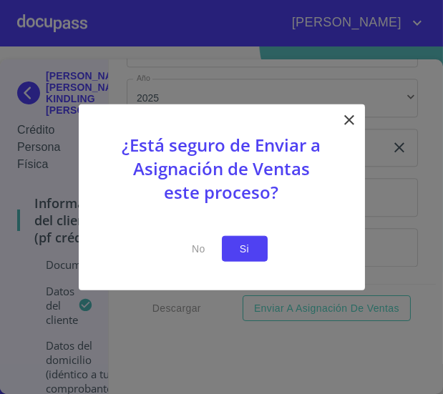
click at [241, 247] on span "Si" at bounding box center [244, 249] width 23 height 18
